Goal: Task Accomplishment & Management: Complete application form

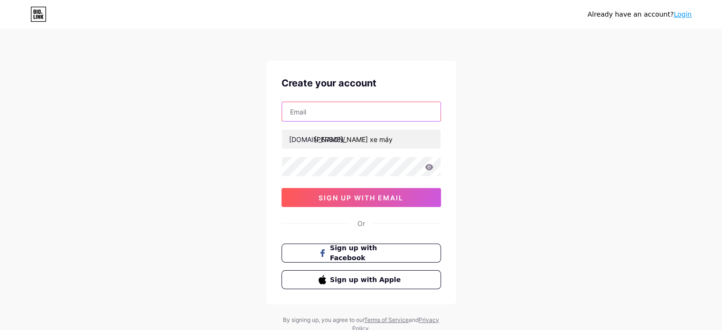
click at [376, 111] on input "text" at bounding box center [361, 111] width 159 height 19
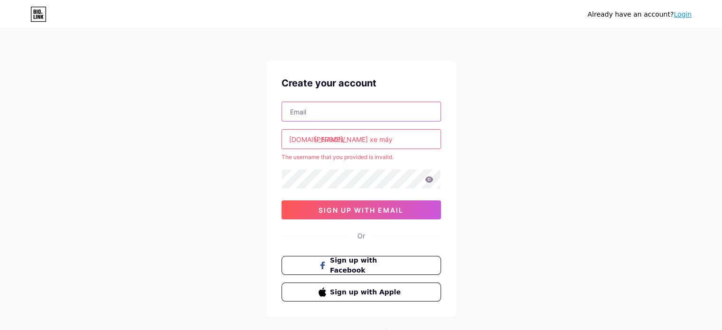
type input "[EMAIL_ADDRESS][DOMAIN_NAME]"
click at [393, 140] on input "[PERSON_NAME] xe máy" at bounding box center [361, 139] width 159 height 19
drag, startPoint x: 387, startPoint y: 137, endPoint x: 313, endPoint y: 146, distance: 75.1
click at [313, 146] on input "[PERSON_NAME] xe máy" at bounding box center [361, 139] width 159 height 19
type input "nguyenngocsonag"
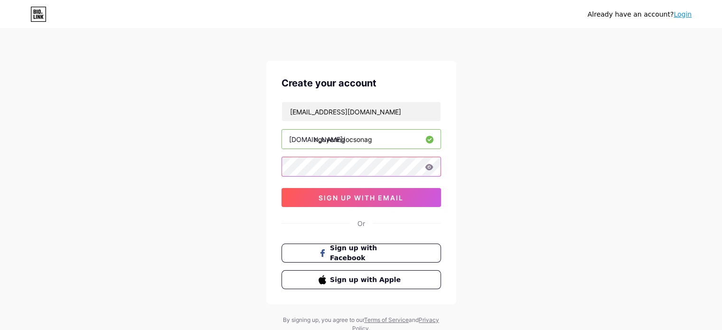
click at [272, 160] on div "Create your account [EMAIL_ADDRESS][DOMAIN_NAME] [DOMAIN_NAME]/ nguyenngocsonag…" at bounding box center [361, 183] width 190 height 244
click at [262, 166] on div "Already have an account? Login Create your account [EMAIL_ADDRESS][DOMAIN_NAME]…" at bounding box center [361, 181] width 722 height 363
click at [429, 166] on icon at bounding box center [429, 167] width 8 height 6
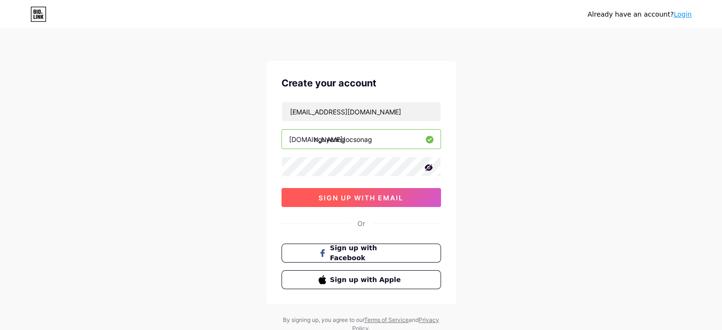
click at [394, 195] on span "sign up with email" at bounding box center [361, 198] width 85 height 8
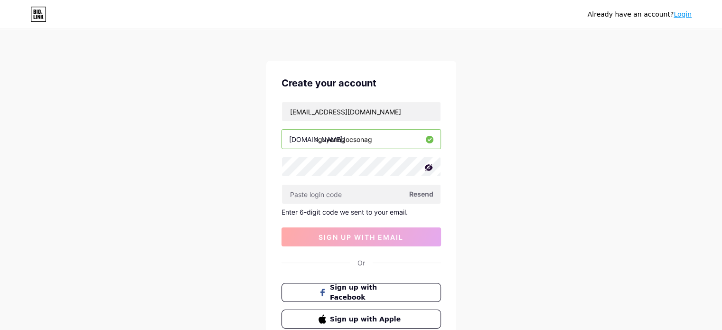
drag, startPoint x: 145, startPoint y: 2, endPoint x: 650, endPoint y: 3, distance: 505.0
click at [658, 58] on div "Already have an account? Login Create your account [EMAIL_ADDRESS][DOMAIN_NAME]…" at bounding box center [361, 201] width 722 height 403
click at [352, 195] on input "text" at bounding box center [361, 194] width 159 height 19
click at [422, 192] on span "Resend" at bounding box center [421, 194] width 24 height 10
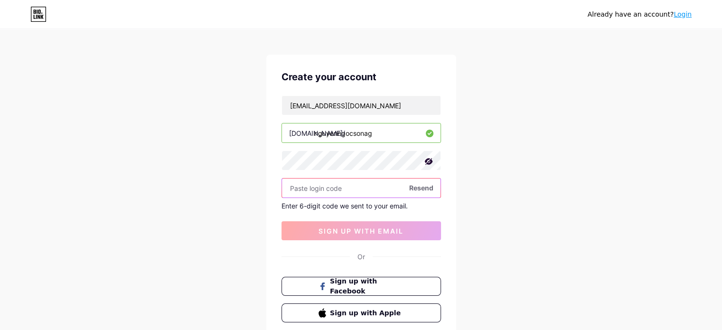
scroll to position [47, 0]
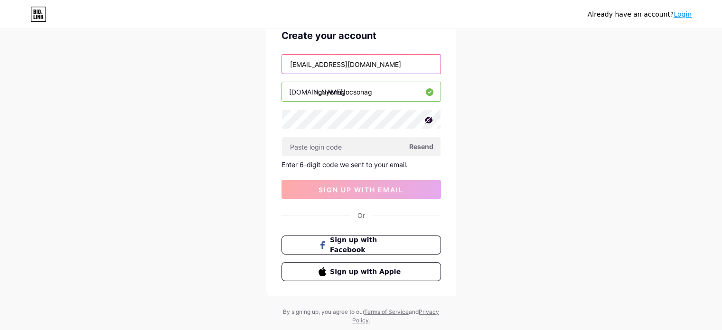
click at [334, 62] on input "[EMAIL_ADDRESS][DOMAIN_NAME]" at bounding box center [361, 64] width 159 height 19
click at [405, 62] on input "[EMAIL_ADDRESS][DOMAIN_NAME]" at bounding box center [361, 64] width 159 height 19
click at [371, 95] on input "nguyenngocsonag" at bounding box center [361, 91] width 159 height 19
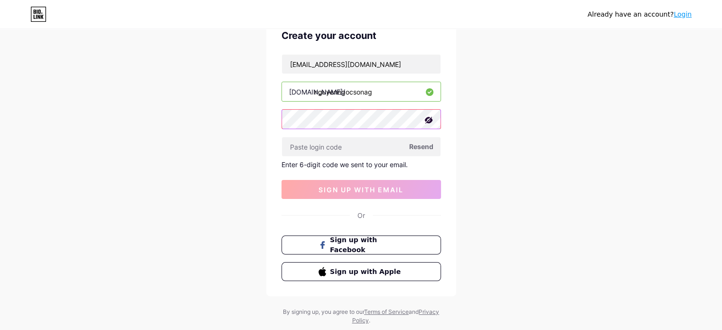
click at [264, 134] on div "Already have an account? Login Create your account [EMAIL_ADDRESS][DOMAIN_NAME]…" at bounding box center [361, 154] width 722 height 403
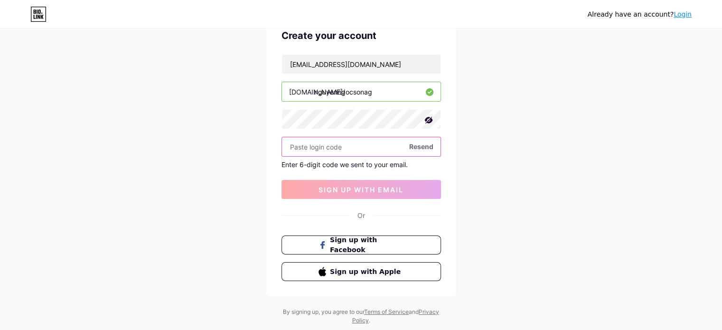
click at [313, 148] on input "text" at bounding box center [361, 146] width 159 height 19
drag, startPoint x: 321, startPoint y: 142, endPoint x: 339, endPoint y: 140, distance: 18.1
click at [322, 141] on input "text" at bounding box center [361, 146] width 159 height 19
click at [421, 144] on span "Resend" at bounding box center [421, 146] width 24 height 10
click at [553, 80] on div "Already have an account? Login Create your account [EMAIL_ADDRESS][DOMAIN_NAME]…" at bounding box center [361, 154] width 722 height 403
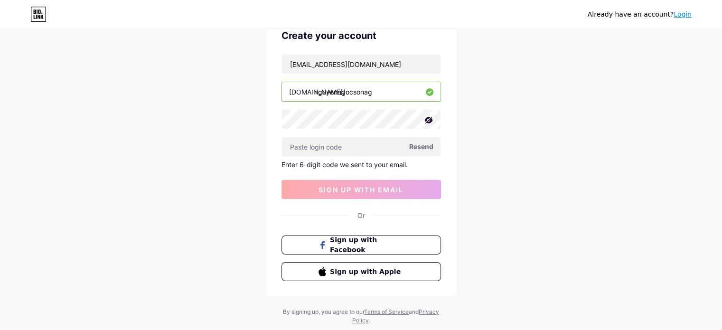
scroll to position [0, 0]
